Goal: Information Seeking & Learning: Compare options

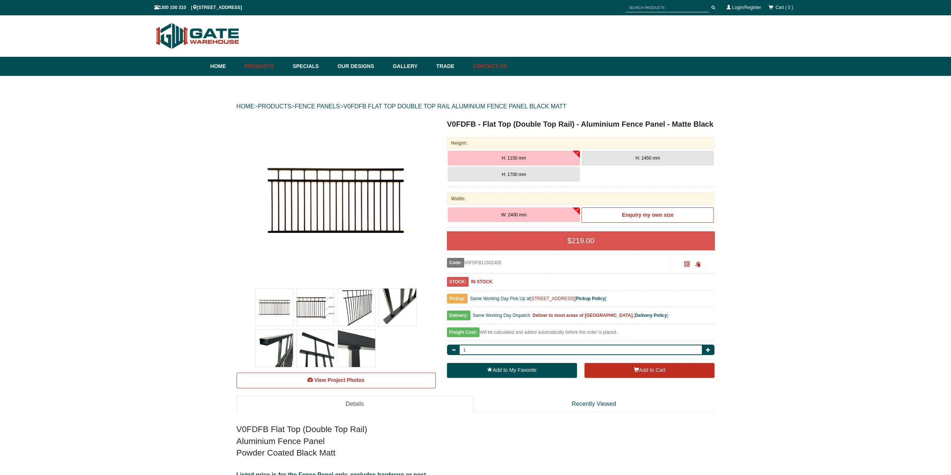
click at [504, 69] on link "Contact Us" at bounding box center [488, 66] width 38 height 19
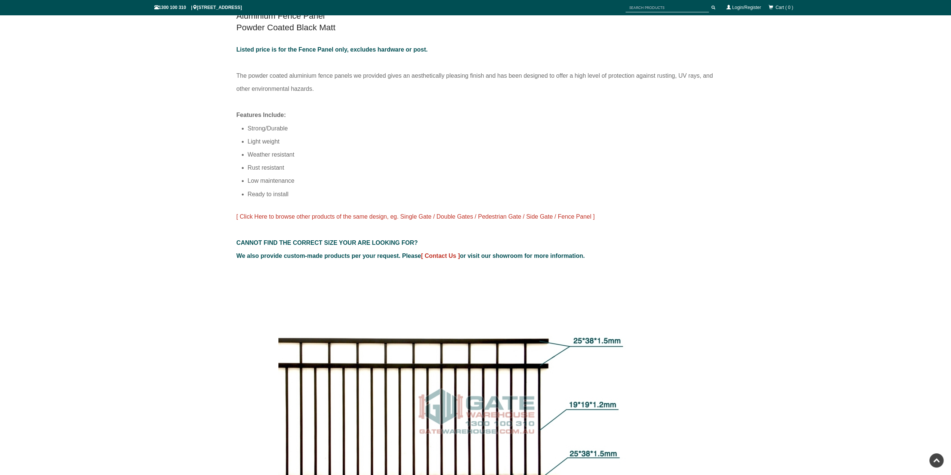
scroll to position [392, 0]
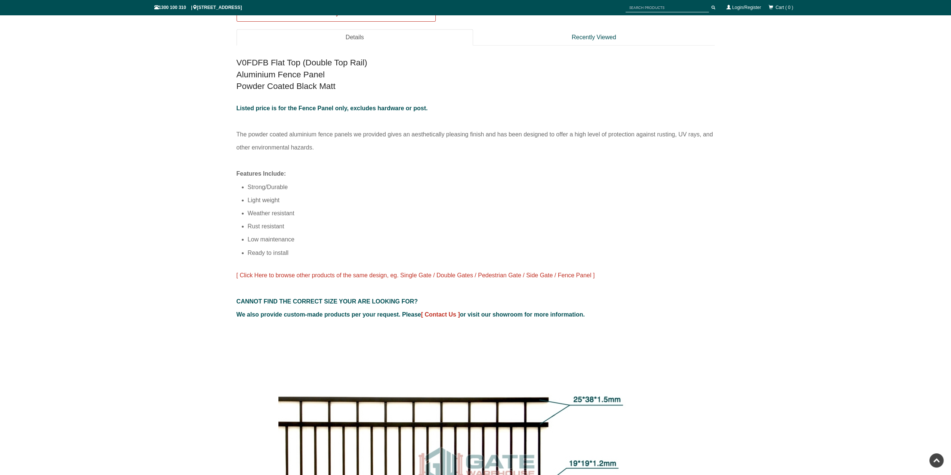
click at [481, 251] on div "V0FDFB Flat Top (Double Top Rail) Aluminium Fence Panel Powder Coated Black Mat…" at bounding box center [475, 187] width 478 height 268
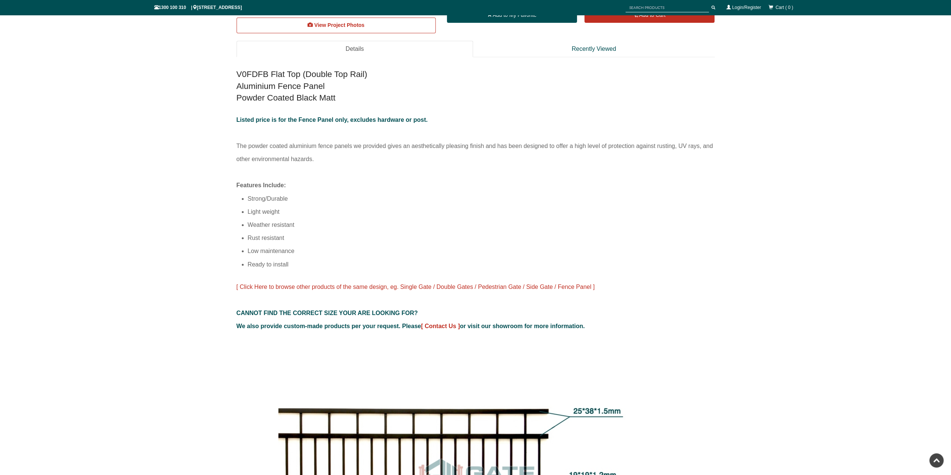
click at [400, 287] on span "[ Click Here to browse other products of the same design, eg. Single Gate / Dou…" at bounding box center [415, 287] width 358 height 6
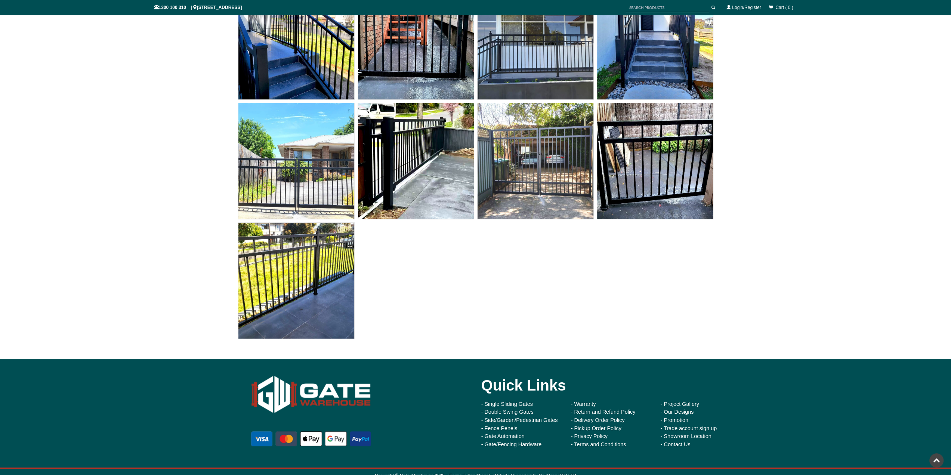
scroll to position [3358, 0]
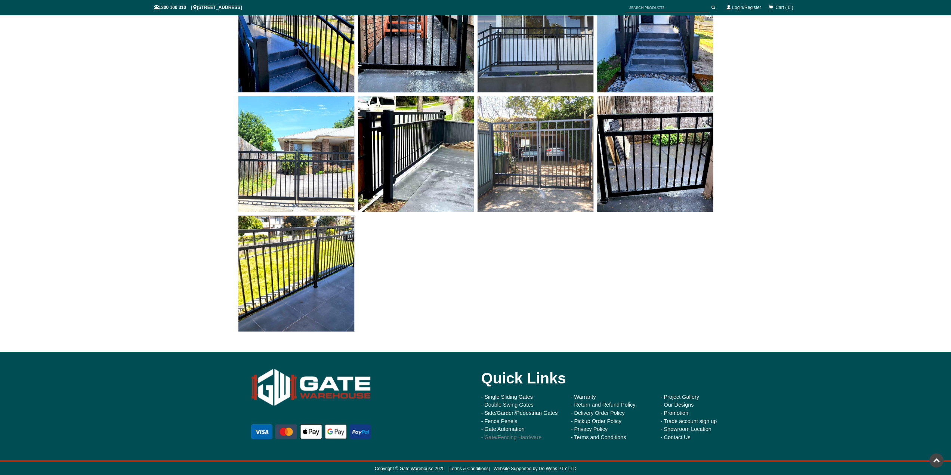
click at [501, 437] on link "- Gate/Fencing Hardware" at bounding box center [511, 437] width 61 height 6
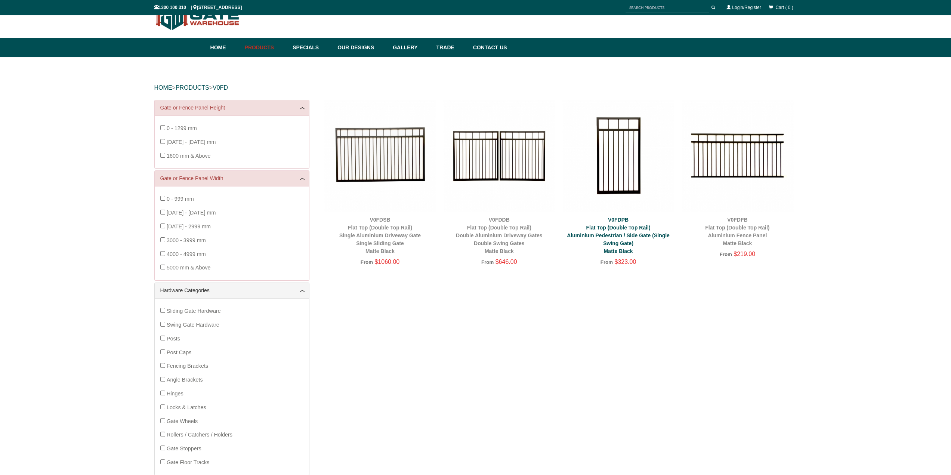
click at [613, 235] on link "V0FDPB Flat Top (Double Top Rail) Aluminium Pedestrian / Side Gate (Single Swin…" at bounding box center [618, 235] width 103 height 37
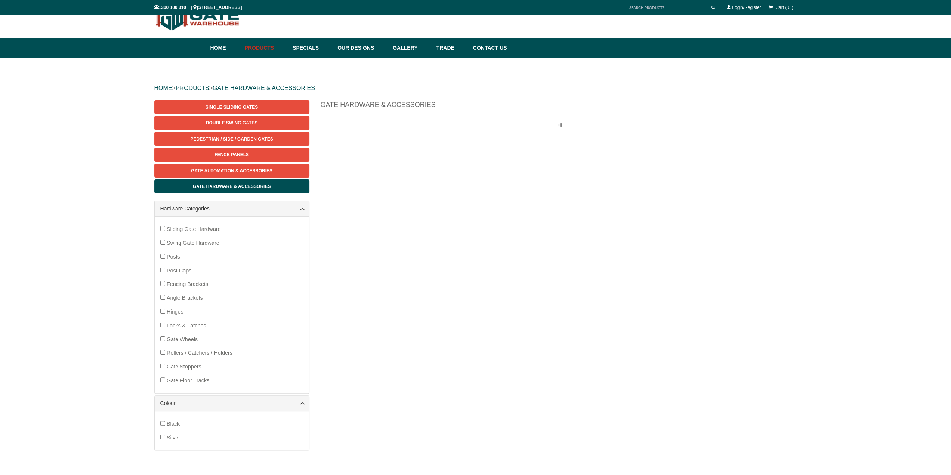
scroll to position [19, 0]
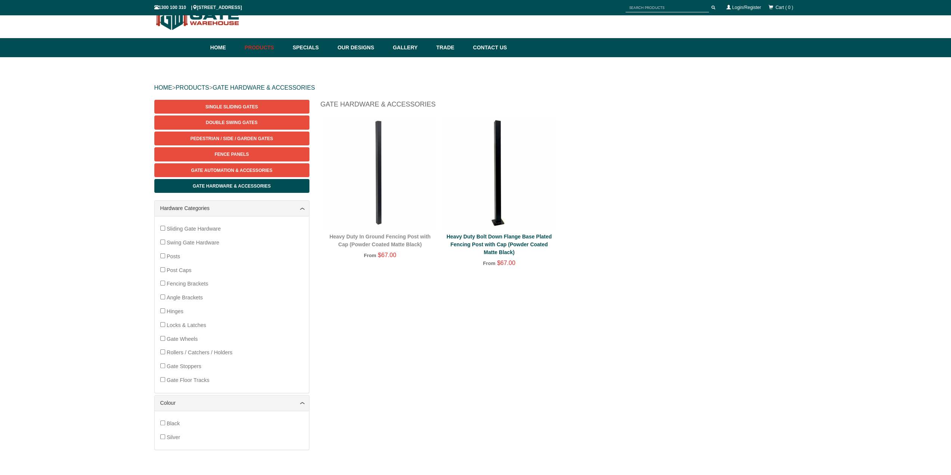
click at [501, 251] on link "Heavy Duty Bolt Down Flange Base Plated Fencing Post with Cap (Powder Coated Ma…" at bounding box center [498, 245] width 105 height 22
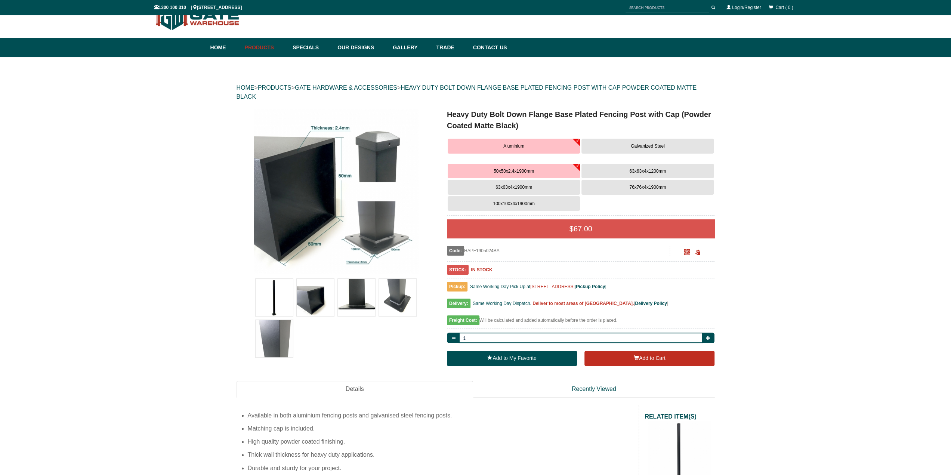
click at [501, 204] on span "100x100x4x1900mm" at bounding box center [513, 203] width 41 height 5
